Goal: Information Seeking & Learning: Understand process/instructions

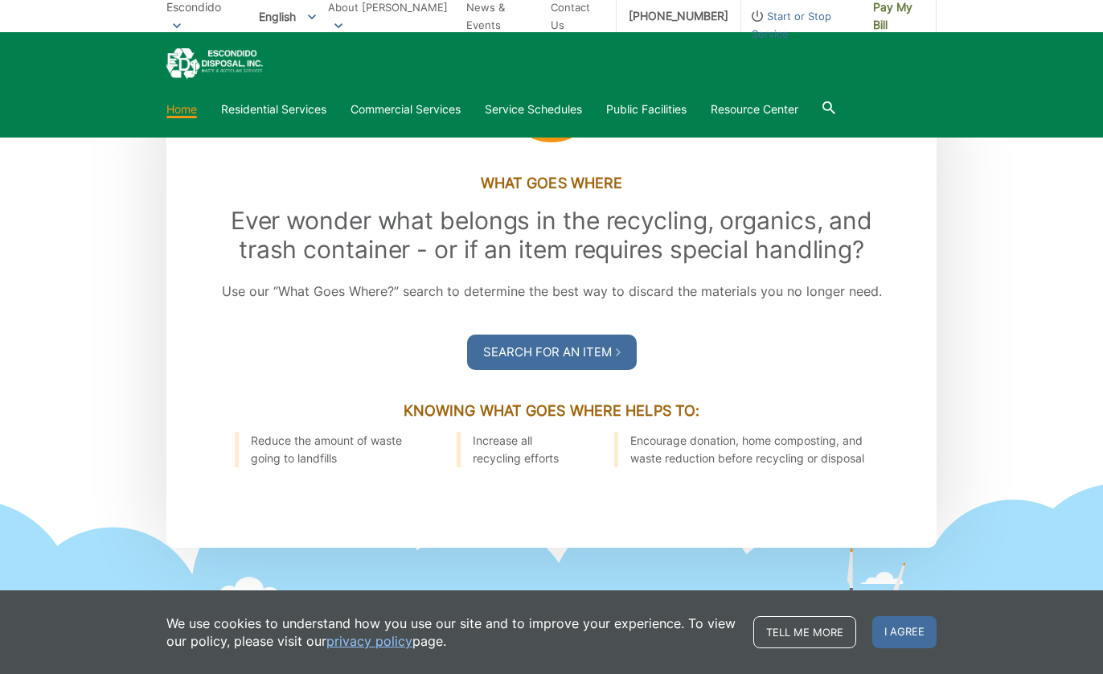
scroll to position [1774, 0]
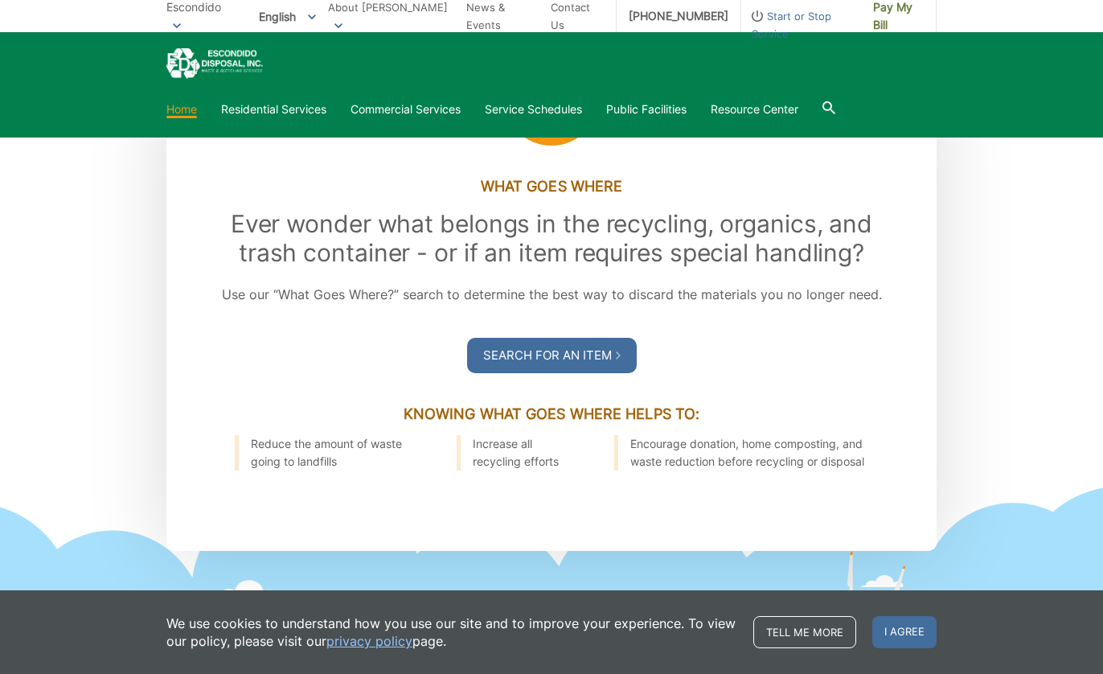
click at [720, 365] on div "Search For an Item" at bounding box center [551, 355] width 617 height 35
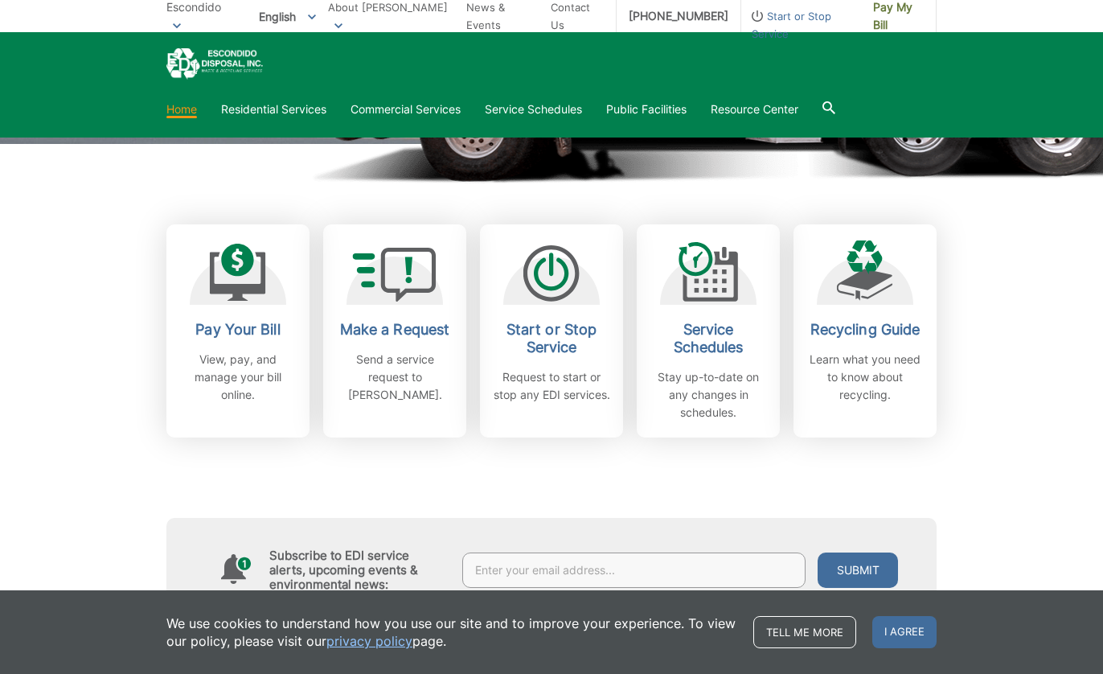
scroll to position [372, 0]
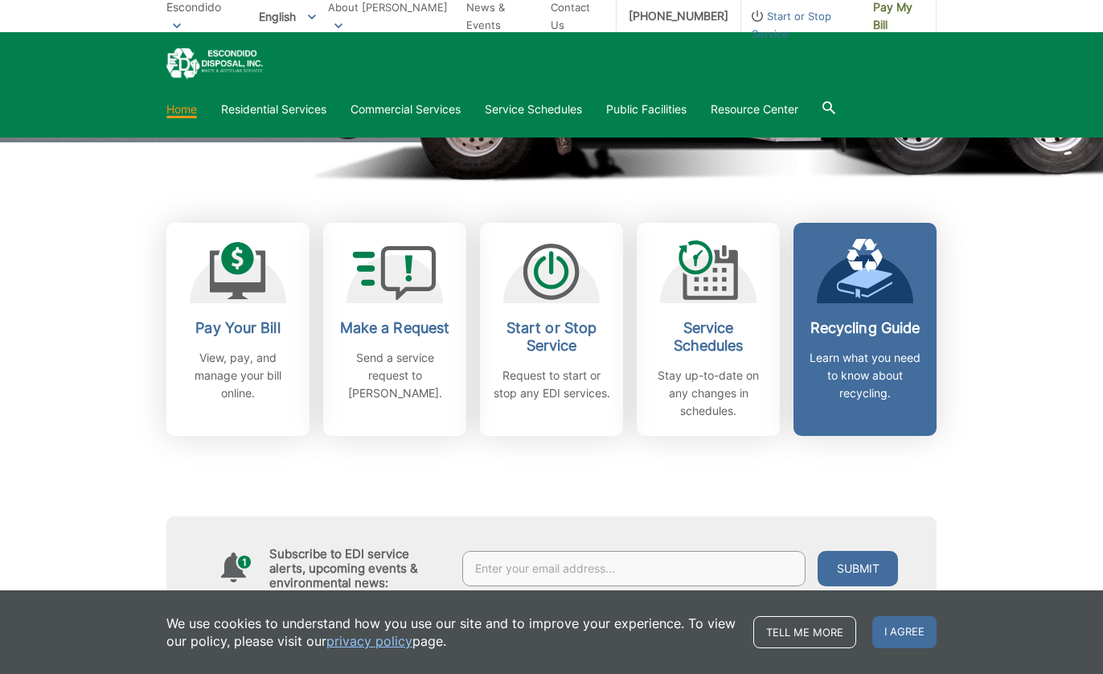
click at [864, 327] on h2 "Recycling Guide" at bounding box center [865, 328] width 119 height 18
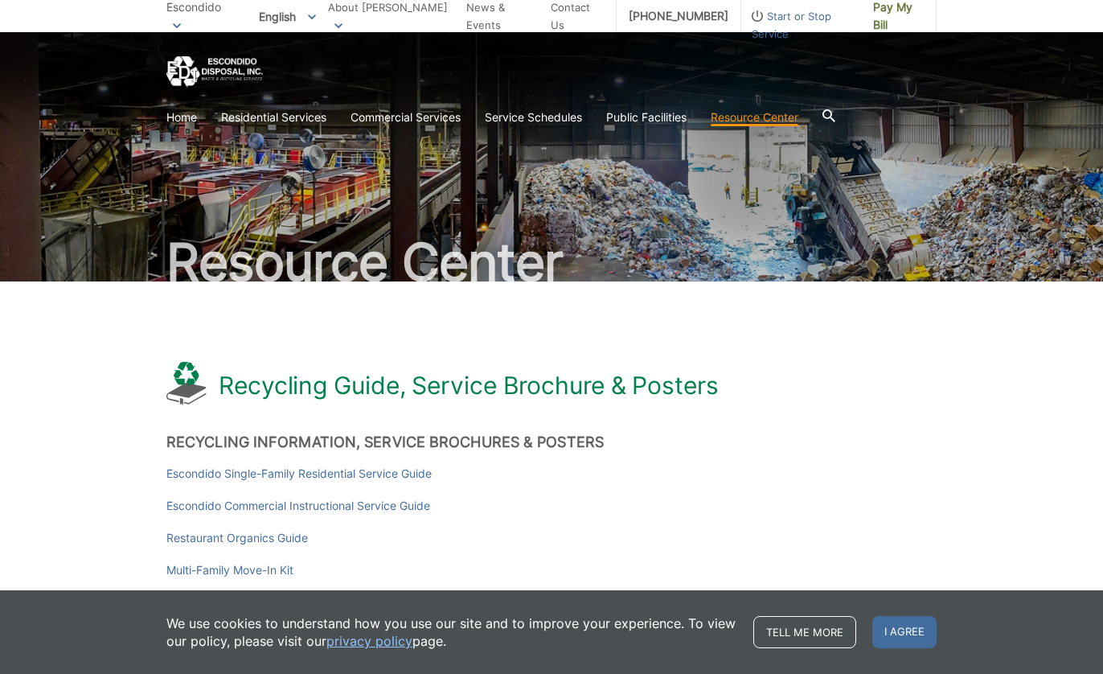
scroll to position [1, 0]
click at [363, 472] on link "Escondido Single-Family Residential Service Guide" at bounding box center [298, 473] width 265 height 18
